Goal: Task Accomplishment & Management: Complete application form

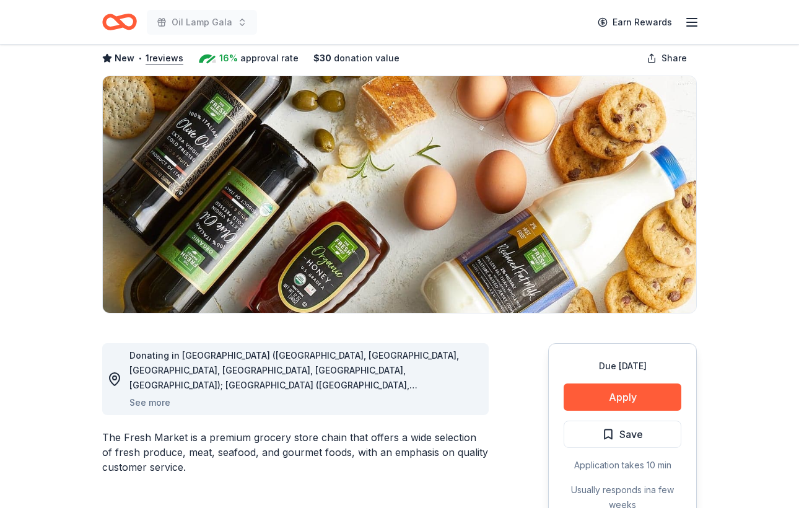
scroll to position [74, 0]
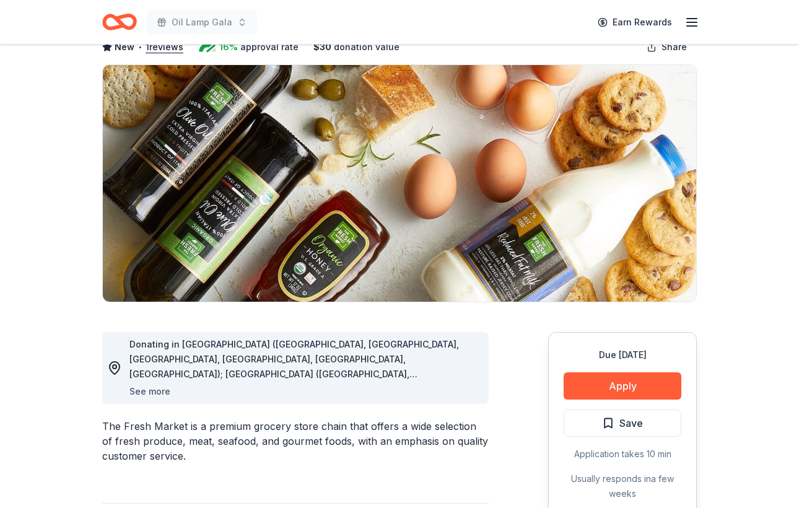
click at [166, 391] on button "See more" at bounding box center [149, 391] width 41 height 15
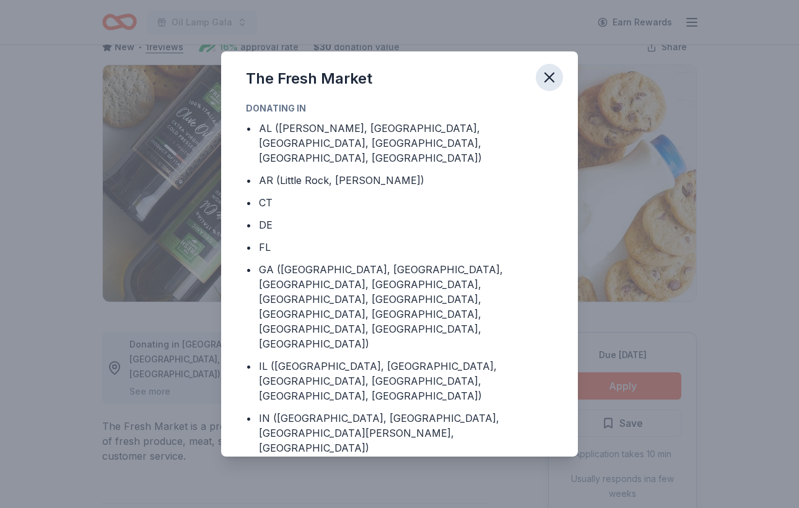
click at [550, 74] on icon "button" at bounding box center [548, 77] width 17 height 17
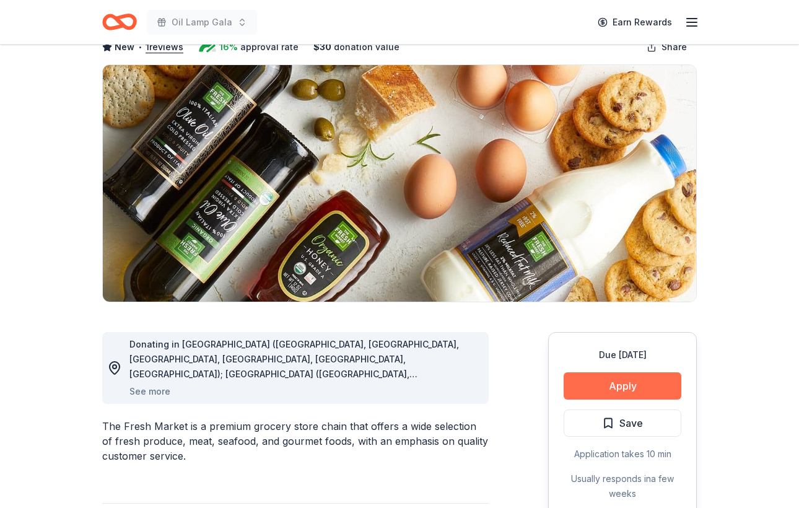
click at [633, 384] on button "Apply" at bounding box center [622, 385] width 118 height 27
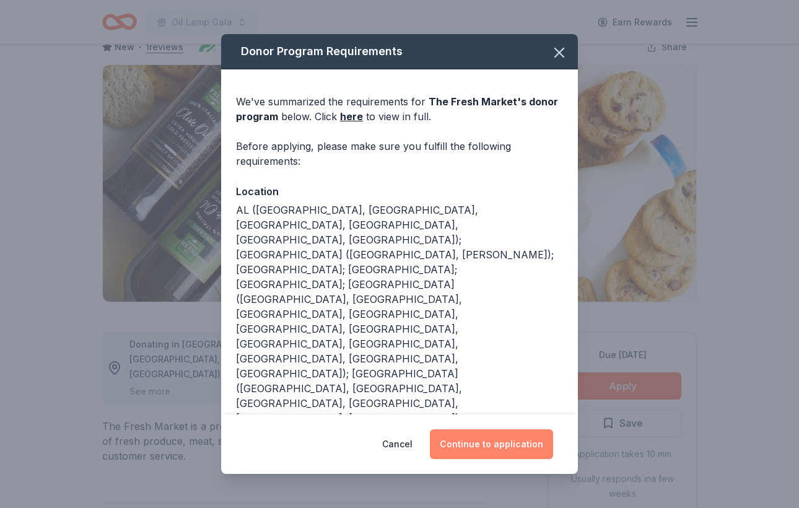
click at [490, 447] on button "Continue to application" at bounding box center [491, 444] width 123 height 30
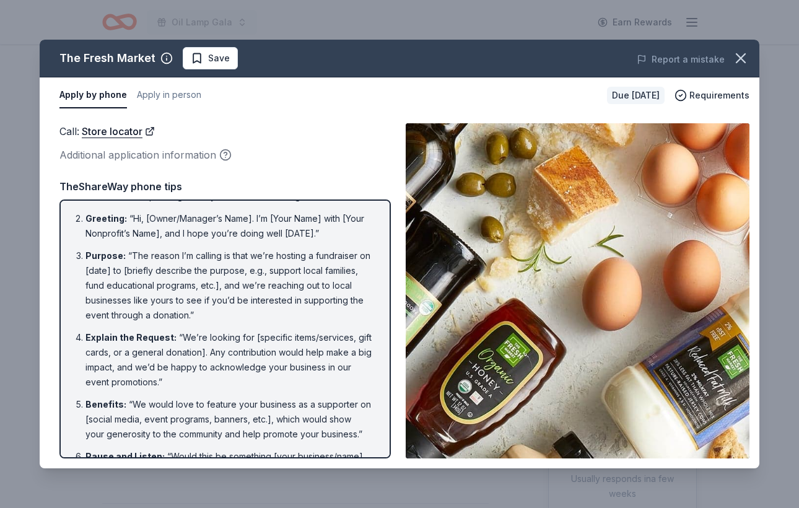
scroll to position [53, 0]
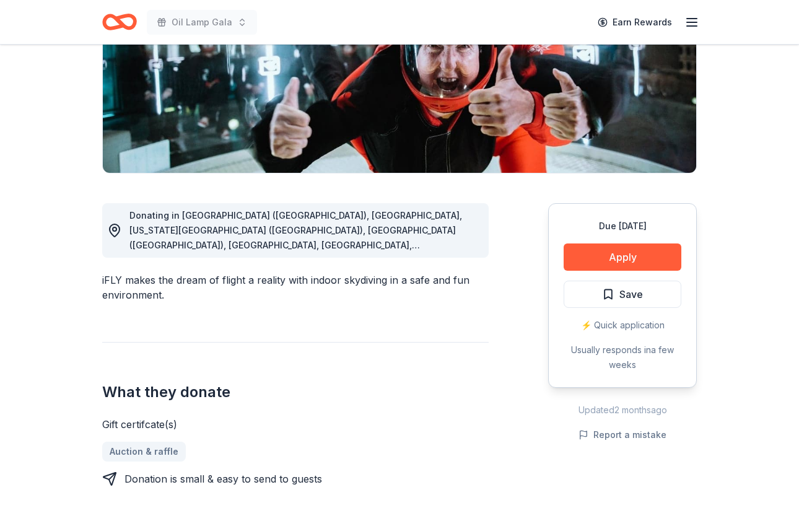
scroll to position [204, 0]
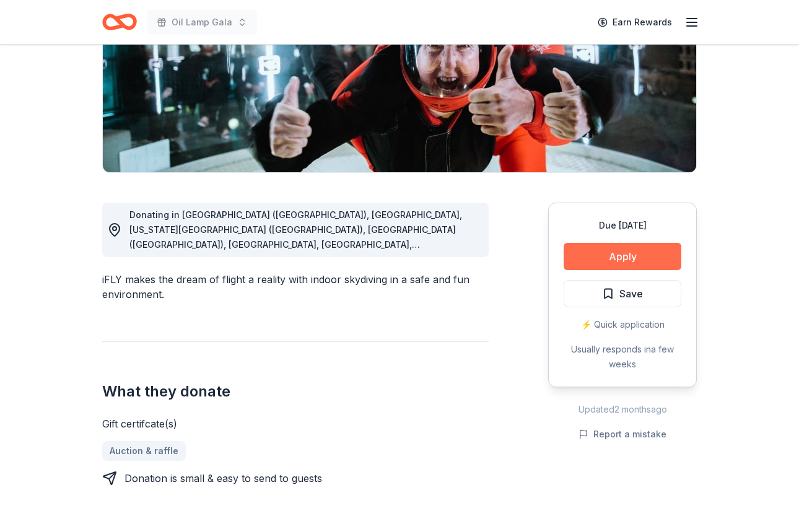
click at [623, 261] on button "Apply" at bounding box center [622, 256] width 118 height 27
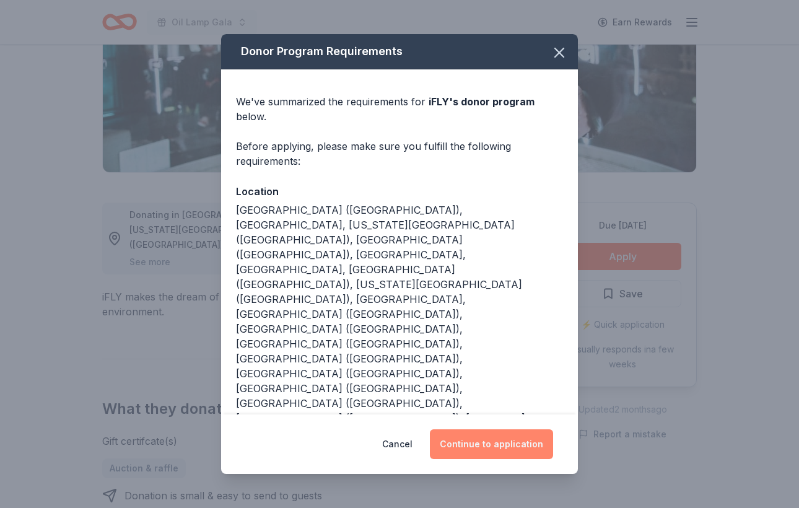
click at [514, 429] on button "Continue to application" at bounding box center [491, 444] width 123 height 30
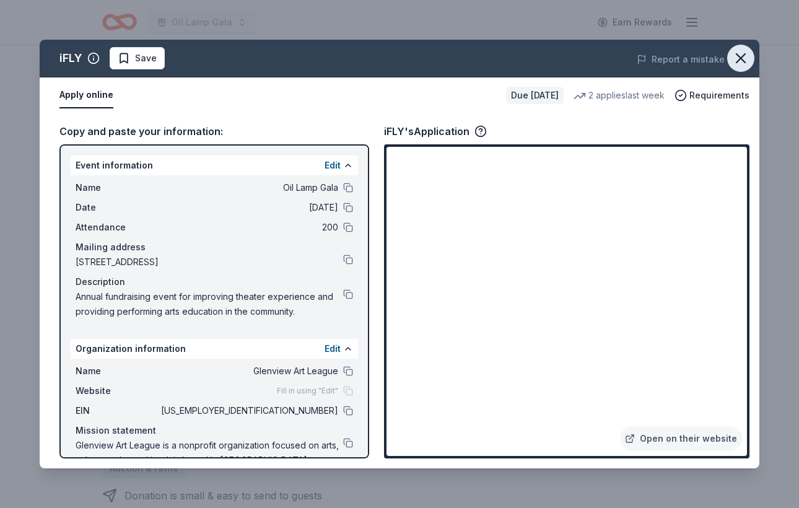
click at [740, 59] on icon "button" at bounding box center [740, 58] width 17 height 17
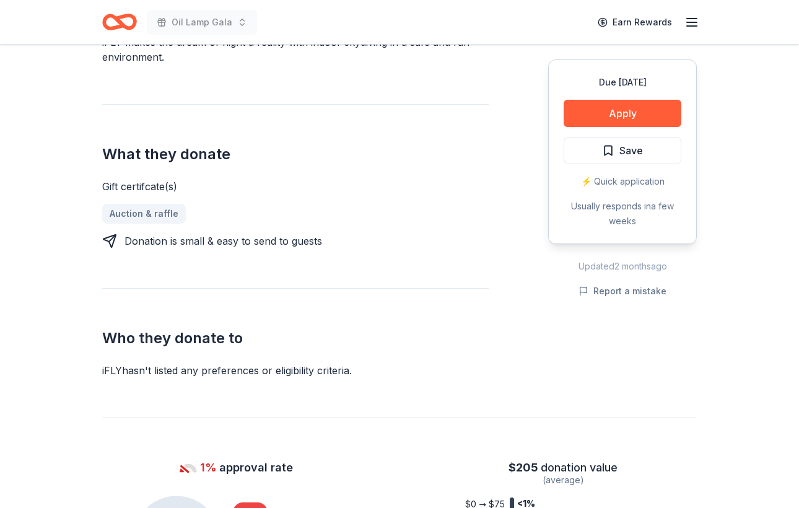
scroll to position [464, 0]
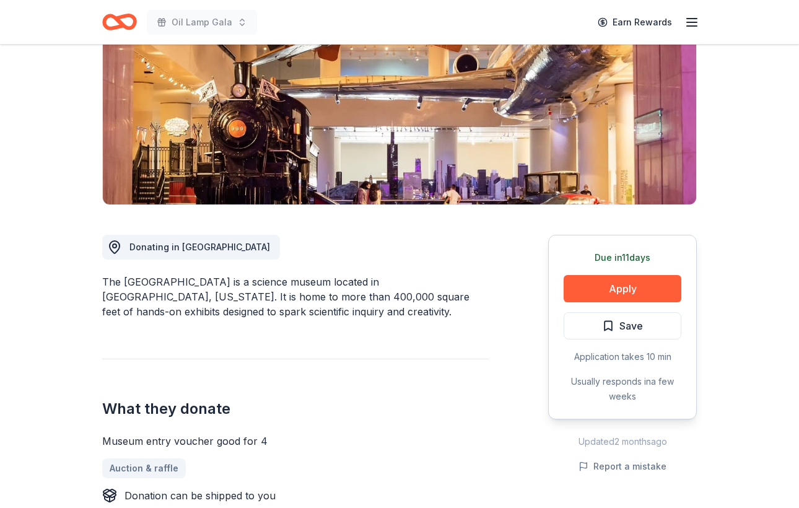
scroll to position [178, 0]
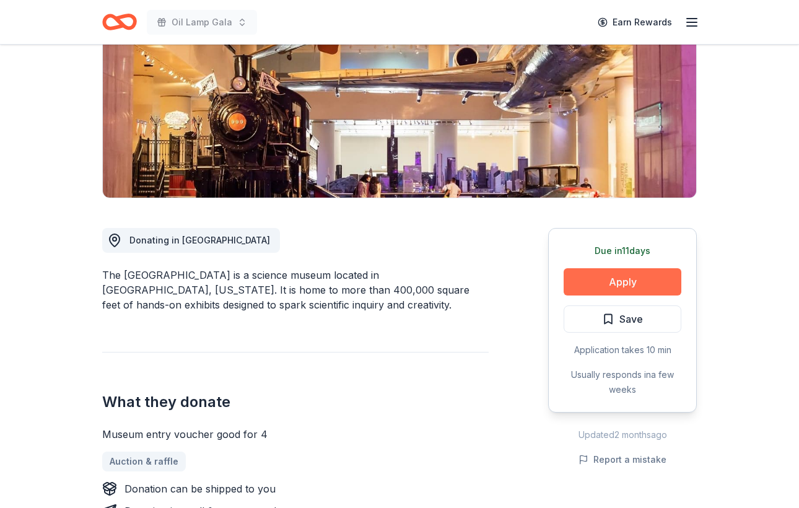
click at [626, 285] on button "Apply" at bounding box center [622, 281] width 118 height 27
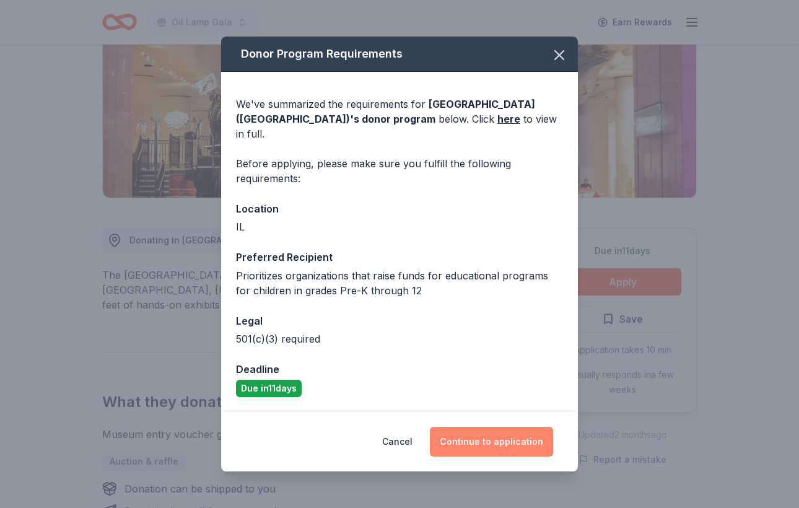
click at [493, 430] on button "Continue to application" at bounding box center [491, 442] width 123 height 30
